Goal: Find specific page/section: Find specific page/section

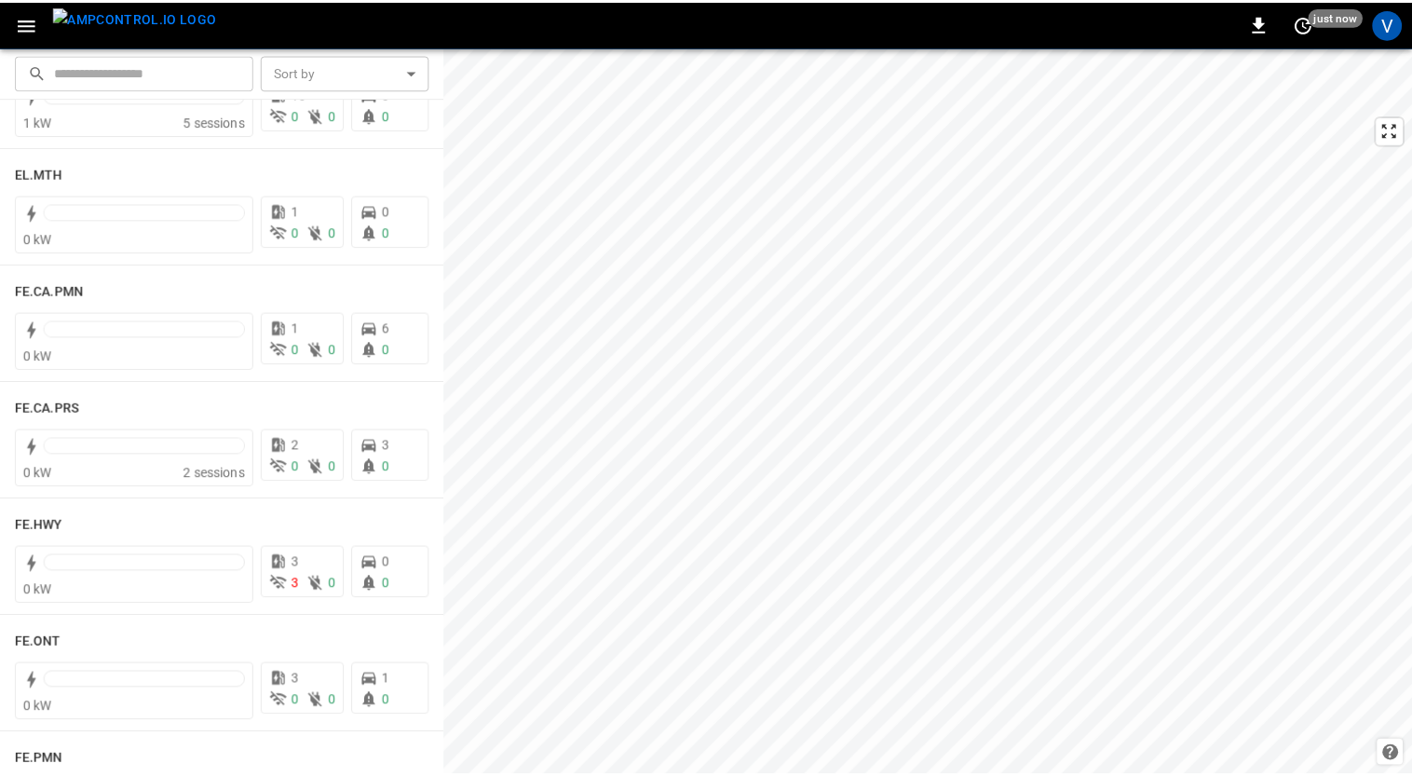
scroll to position [1556, 0]
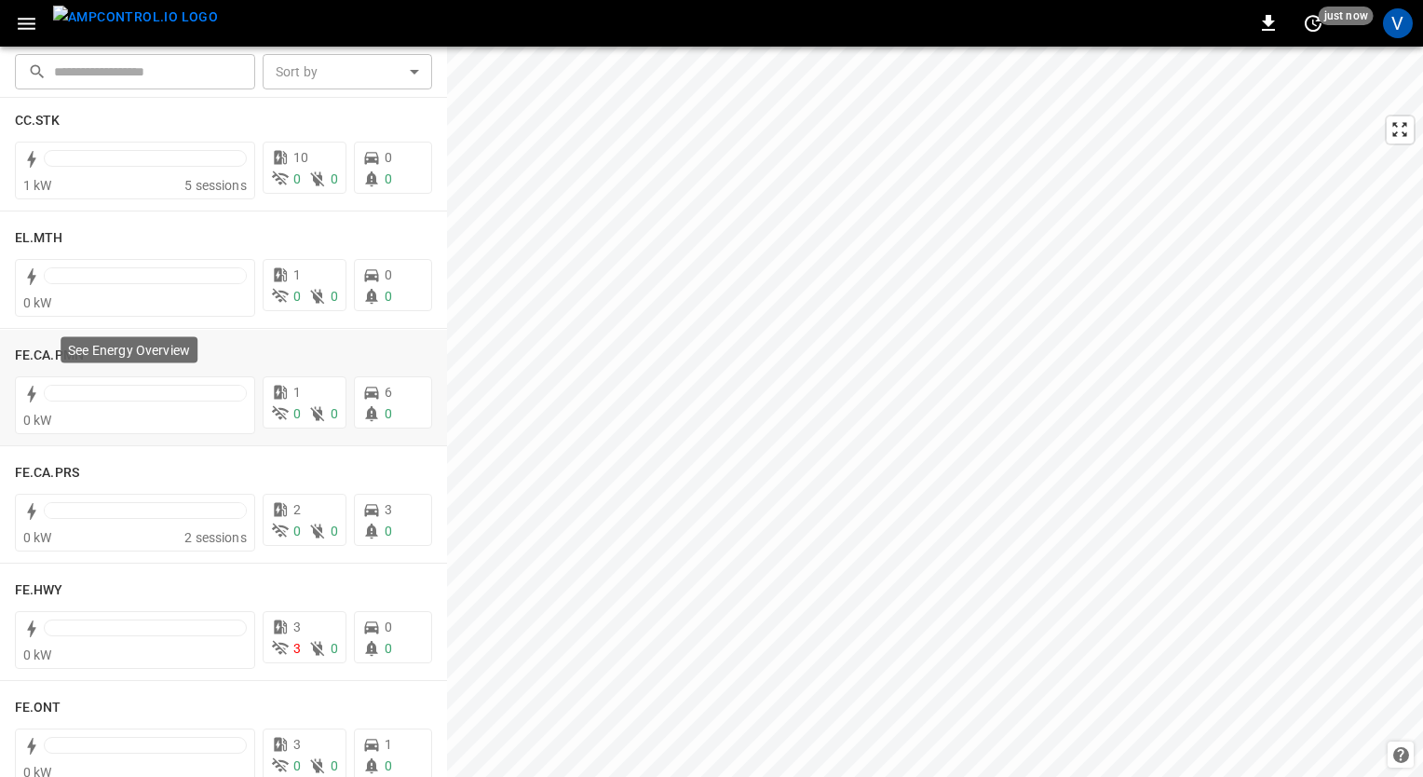
click at [72, 359] on p "See Energy Overview" at bounding box center [129, 350] width 122 height 19
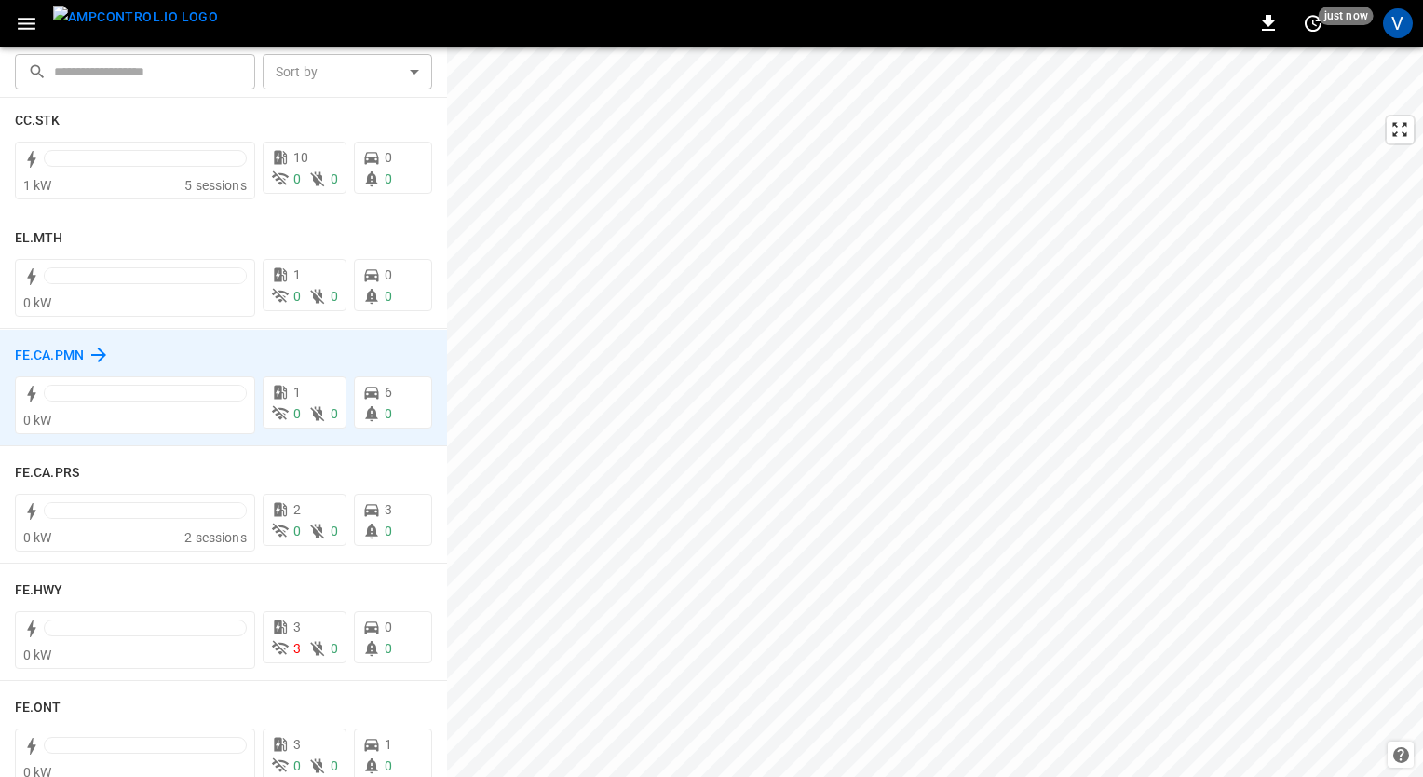
click at [30, 353] on h6 "FE.CA.PMN" at bounding box center [49, 355] width 69 height 20
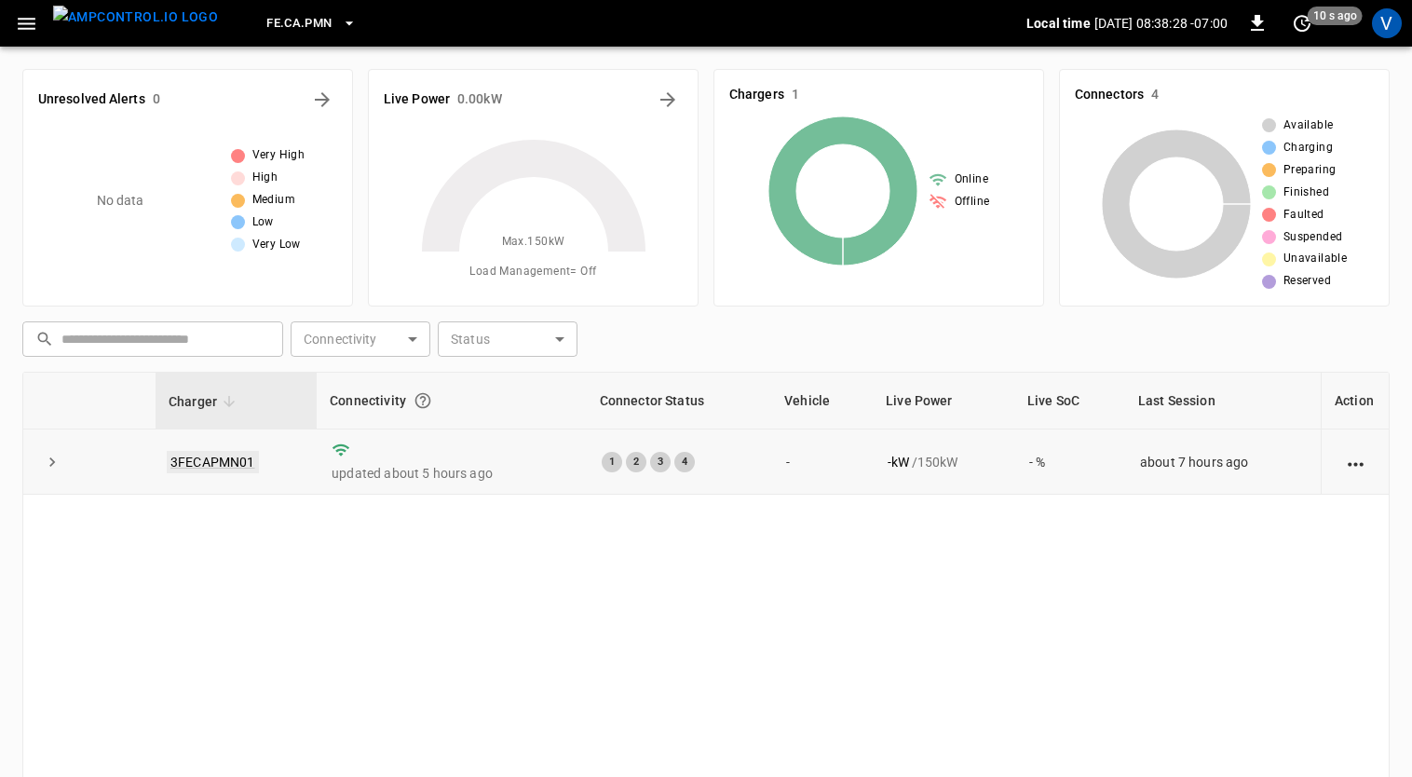
click at [216, 455] on link "3FECAPMN01" at bounding box center [213, 462] width 92 height 22
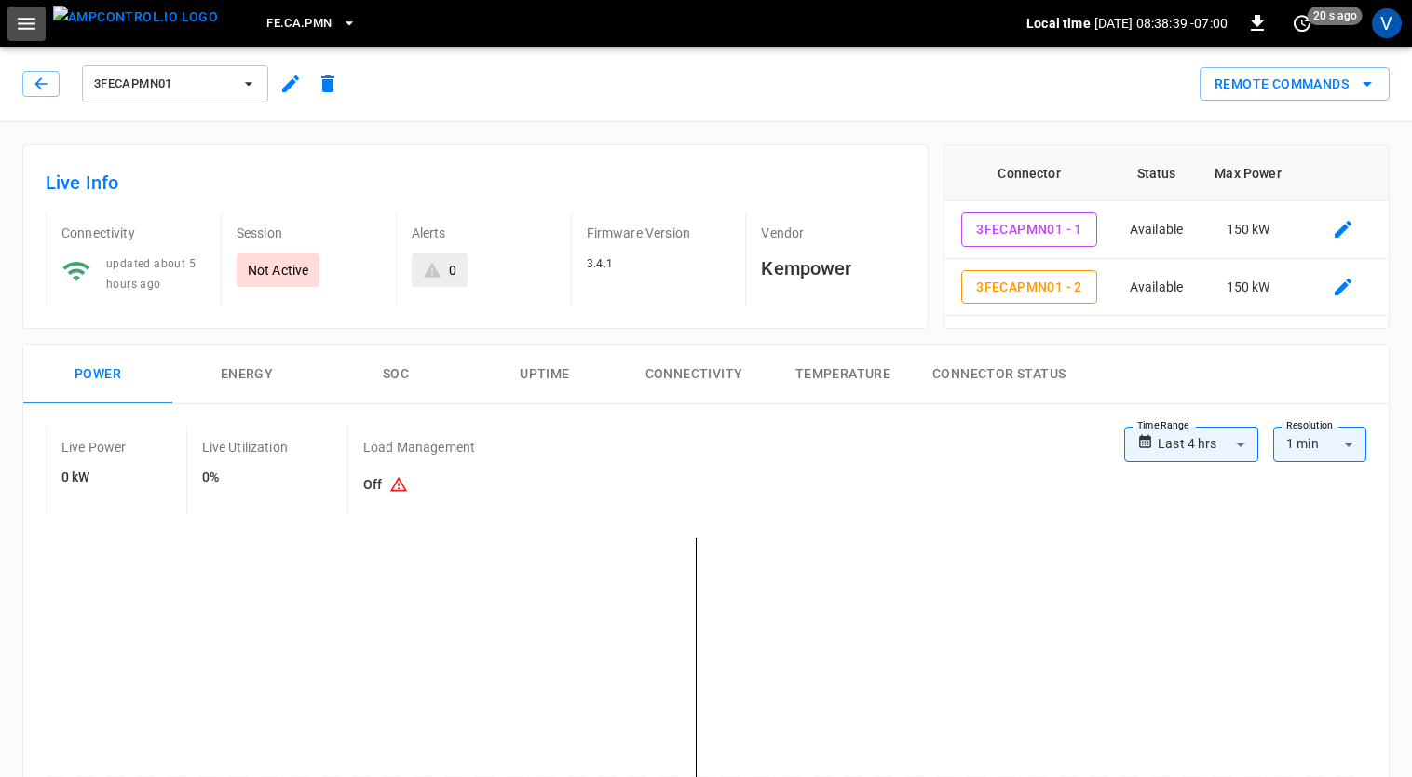
click at [12, 31] on button "button" at bounding box center [26, 24] width 38 height 34
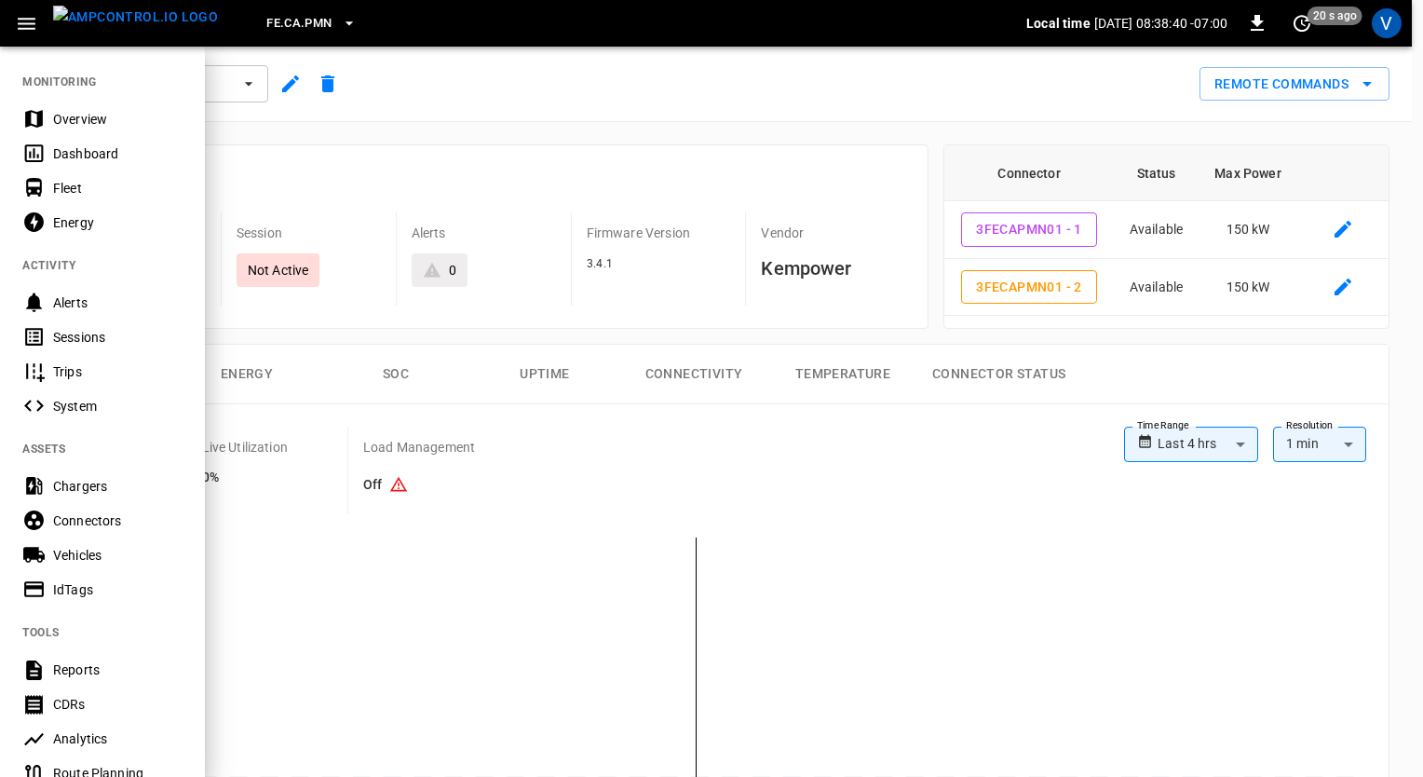
click at [74, 539] on div "Vehicles" at bounding box center [102, 554] width 205 height 34
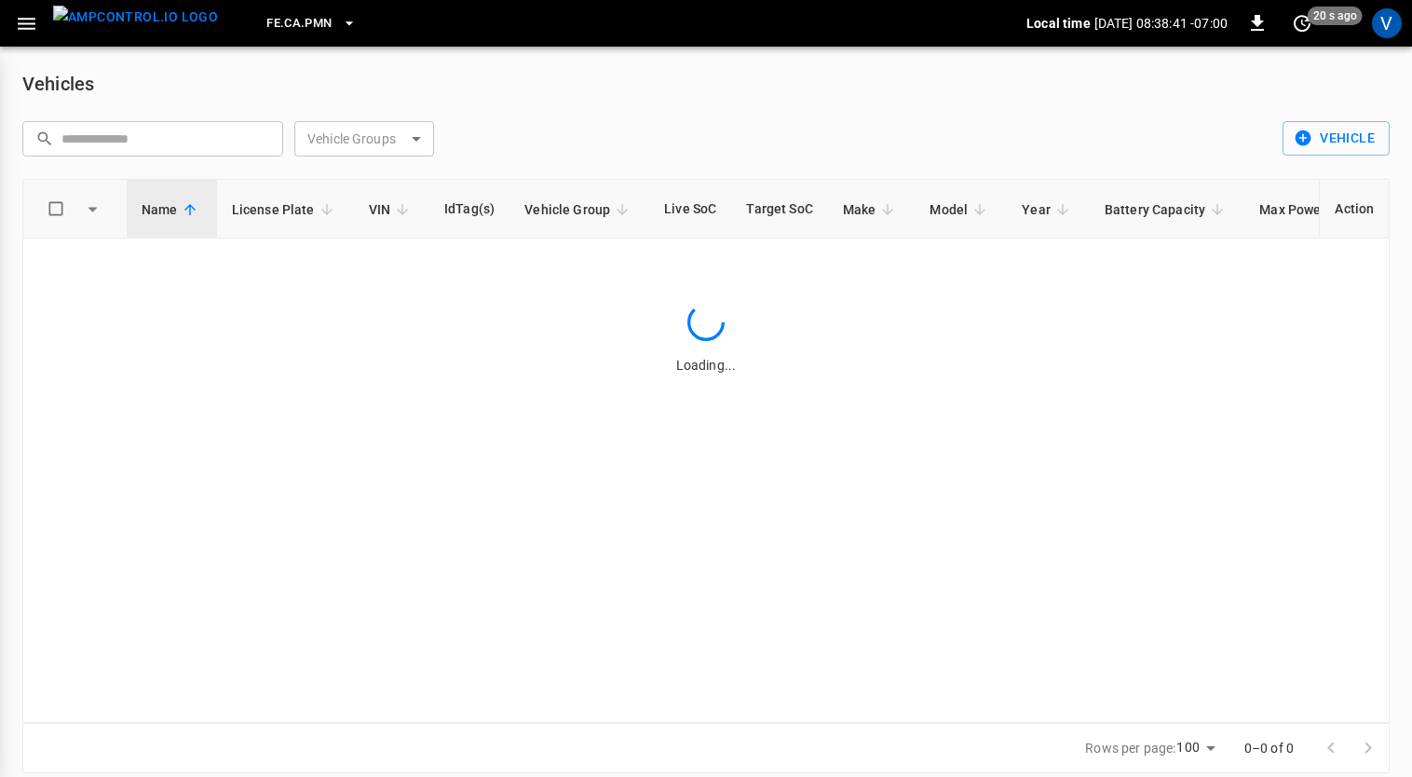
click at [388, 140] on body "FE.[GEOGRAPHIC_DATA]PMN Local time [DATE] 08:38:41 -07:00 0 20 s ago V Vehicles…" at bounding box center [706, 397] width 1412 height 795
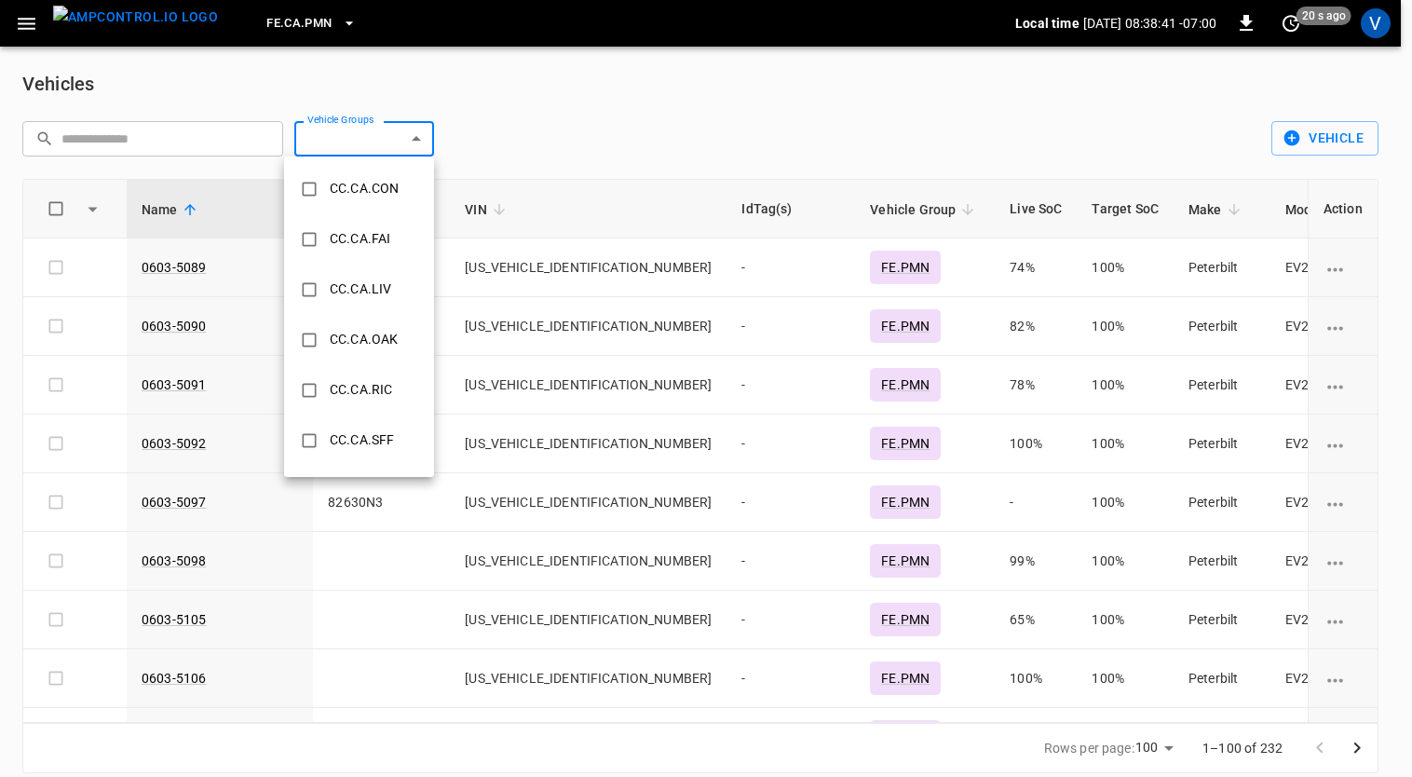
click at [417, 141] on div at bounding box center [706, 388] width 1412 height 777
click at [417, 141] on body "FE.CA.PMN Local time [DATE] 08:38:44 -07:00 0 20 s ago V Vehicles ​ ​ Vehicle G…" at bounding box center [706, 397] width 1412 height 795
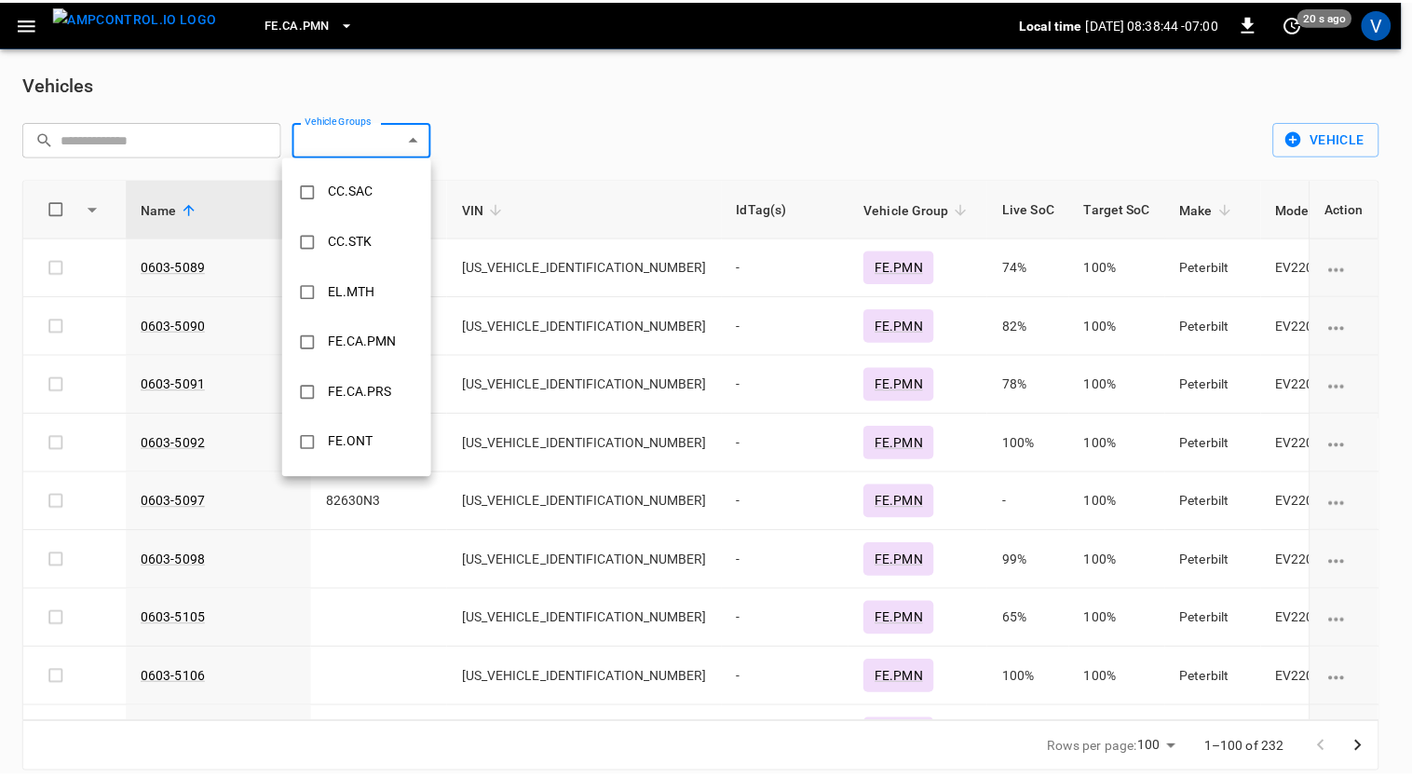
scroll to position [502, 0]
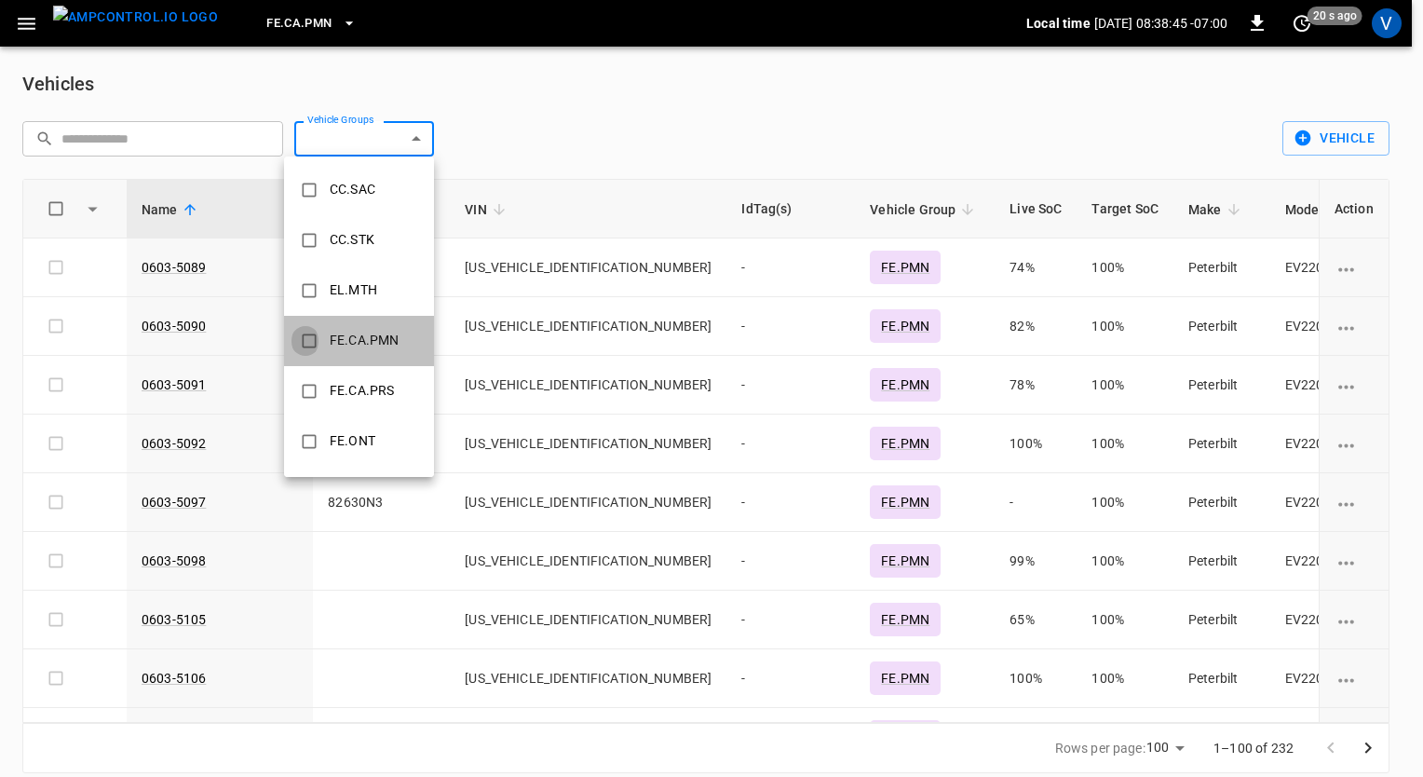
type input "*********"
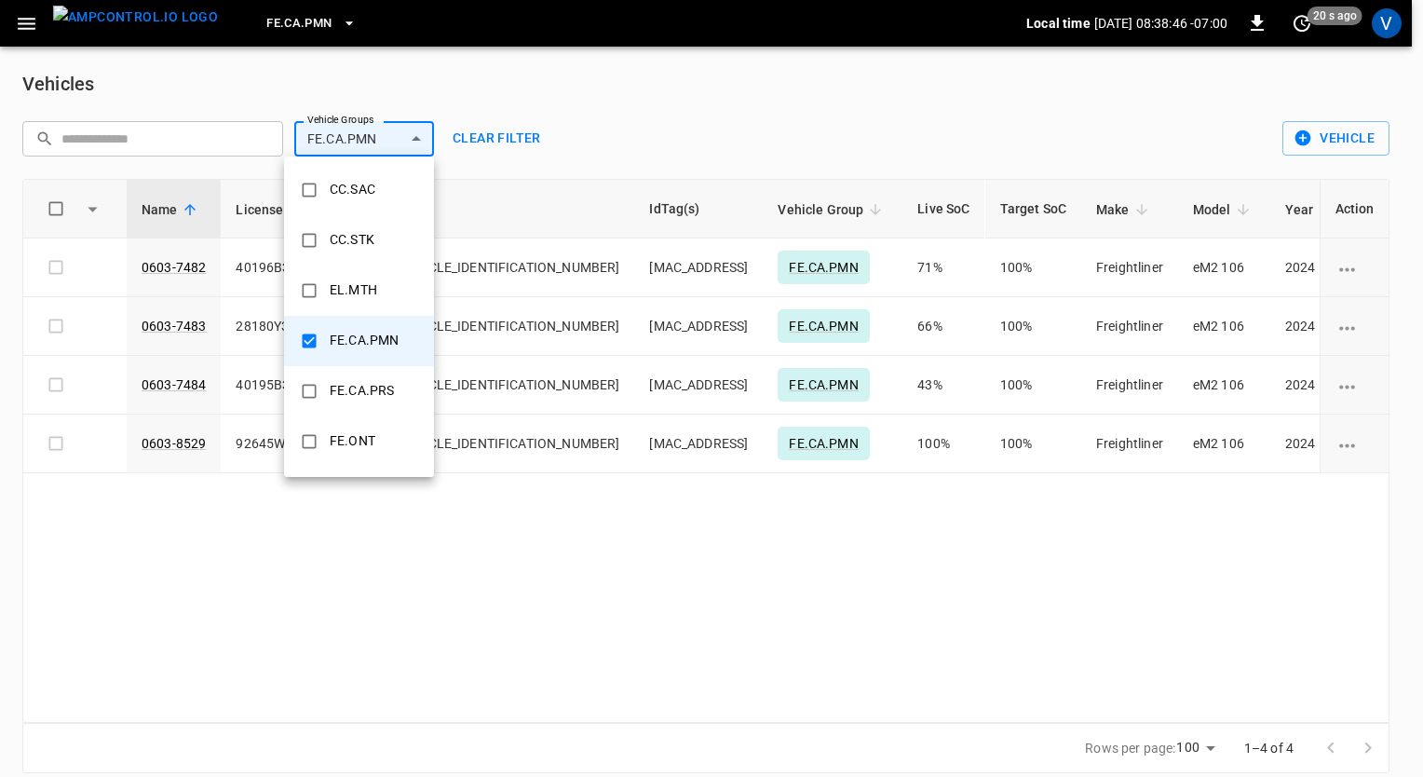
click at [590, 123] on div at bounding box center [711, 388] width 1423 height 777
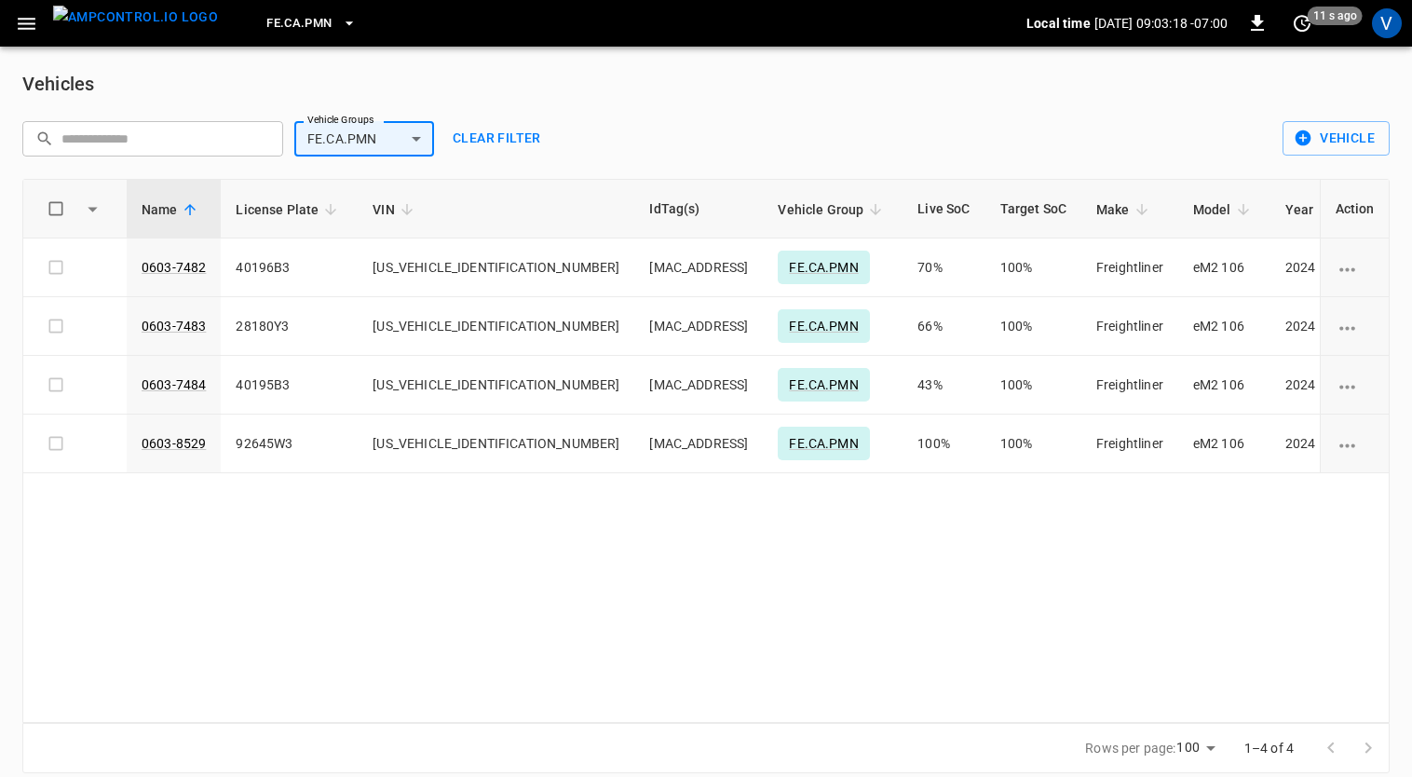
drag, startPoint x: 864, startPoint y: 35, endPoint x: 1013, endPoint y: 81, distance: 155.8
click at [1013, 81] on div "Vehicles" at bounding box center [705, 84] width 1367 height 30
